Goal: Information Seeking & Learning: Understand process/instructions

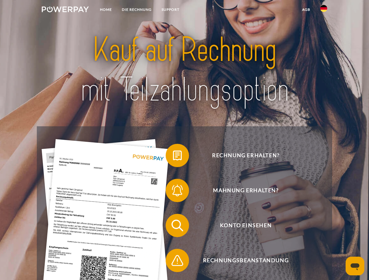
click at [65, 10] on img at bounding box center [65, 9] width 47 height 6
click at [324, 10] on img at bounding box center [323, 8] width 7 height 7
click at [306, 10] on link "agb" at bounding box center [306, 9] width 18 height 11
click at [173, 157] on span at bounding box center [168, 155] width 29 height 29
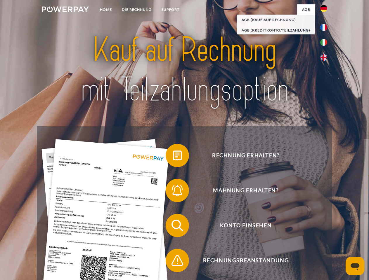
click at [173, 192] on span at bounding box center [168, 190] width 29 height 29
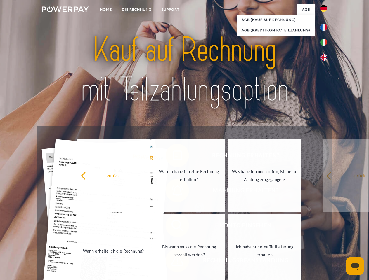
click at [173, 227] on link "Bis wann muss die Rechnung bezahlt werden?" at bounding box center [189, 251] width 73 height 73
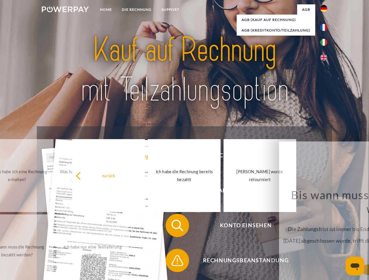
click at [173, 262] on span at bounding box center [168, 260] width 29 height 29
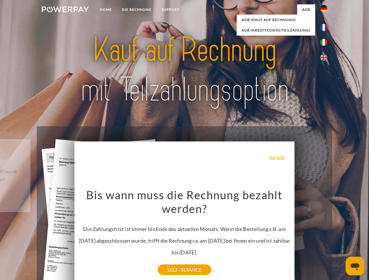
click at [355, 266] on icon "Messaging-Fenster öffnen" at bounding box center [355, 267] width 9 height 7
